Goal: Check status: Check status

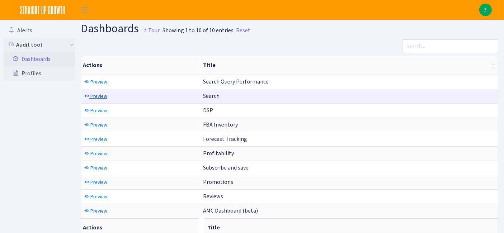
click at [98, 93] on span "Preview" at bounding box center [98, 96] width 17 height 7
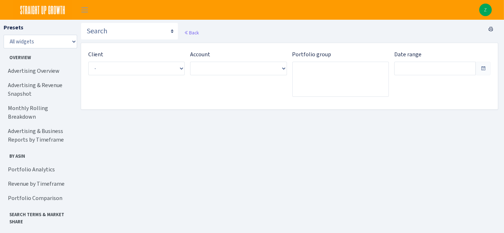
type input "[DATE] - [DATE]"
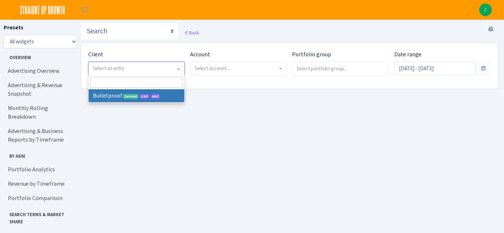
click at [153, 69] on span "Select an entry" at bounding box center [134, 68] width 83 height 7
select select "409"
select select
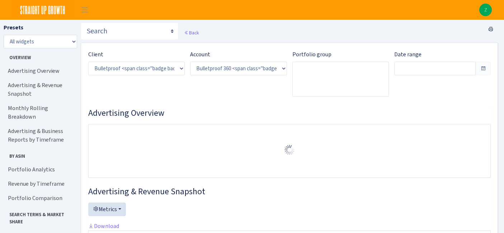
select select "3235730245795869"
type input "[DATE] - [DATE]"
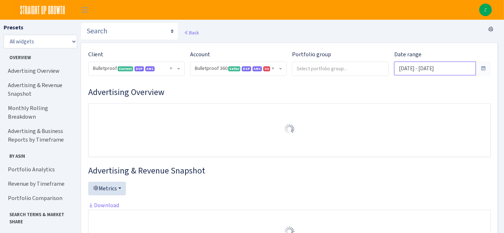
click at [440, 67] on input "Aug 30, 2025 - Sep 28, 2025" at bounding box center [434, 69] width 81 height 14
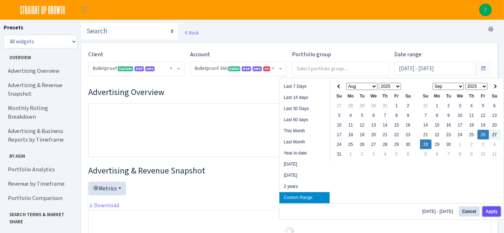
click at [487, 210] on button "Apply" at bounding box center [491, 211] width 18 height 10
type input "[DATE] - [DATE]"
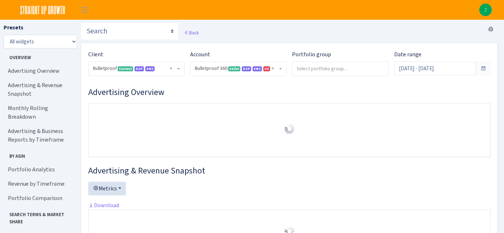
select select "3235730245795869"
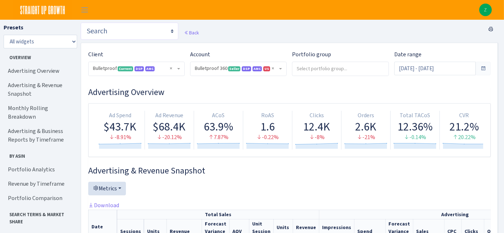
click at [143, 33] on select "Search Query Performance Search DSP FBA Inventory Forecast Tracking Profitabili…" at bounding box center [129, 31] width 97 height 17
click at [119, 31] on select "Search Query Performance Search DSP FBA Inventory Forecast Tracking Profitabili…" at bounding box center [129, 31] width 97 height 17
select select "[URL][DOMAIN_NAME]"
click at [81, 23] on select "Search Query Performance Search DSP FBA Inventory Forecast Tracking Profitabili…" at bounding box center [129, 31] width 97 height 17
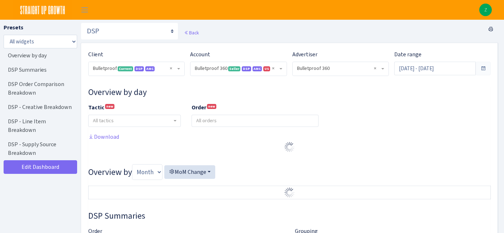
select select "3235730245795869"
select select "2888625790301"
select select
click at [428, 71] on input "Aug 30, 2025 - Sep 28, 2025" at bounding box center [434, 69] width 81 height 14
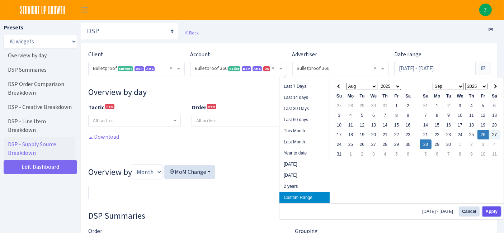
click at [487, 212] on button "Apply" at bounding box center [491, 211] width 18 height 10
type input "[DATE] - [DATE]"
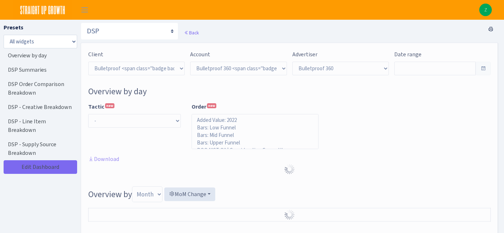
select select "3235730245795869"
select select "2888625790301"
select select
type input "[DATE] - [DATE]"
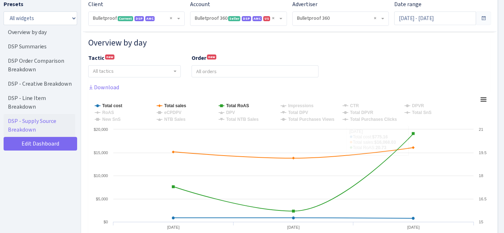
scroll to position [80, 0]
